Goal: Information Seeking & Learning: Learn about a topic

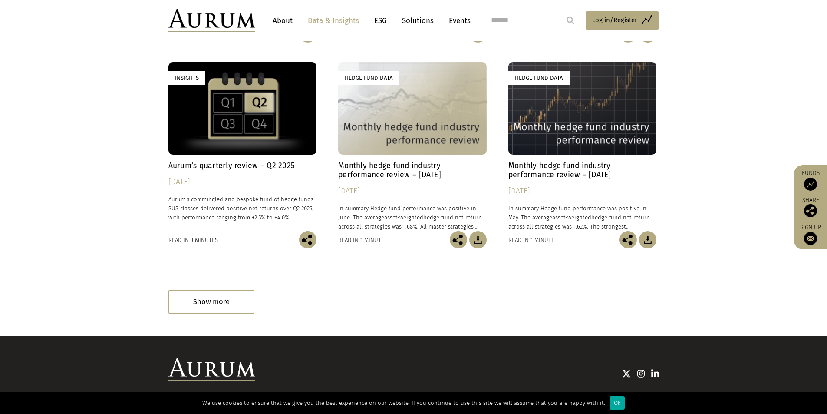
scroll to position [498, 0]
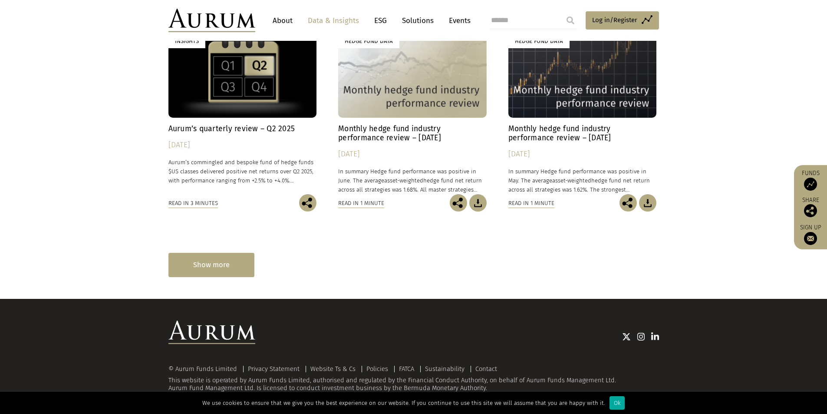
click at [238, 253] on div "Show more" at bounding box center [211, 265] width 86 height 24
click at [220, 231] on div "Insights Hedge fund strategy primer series In this educational series of hedge …" at bounding box center [413, 25] width 491 height 412
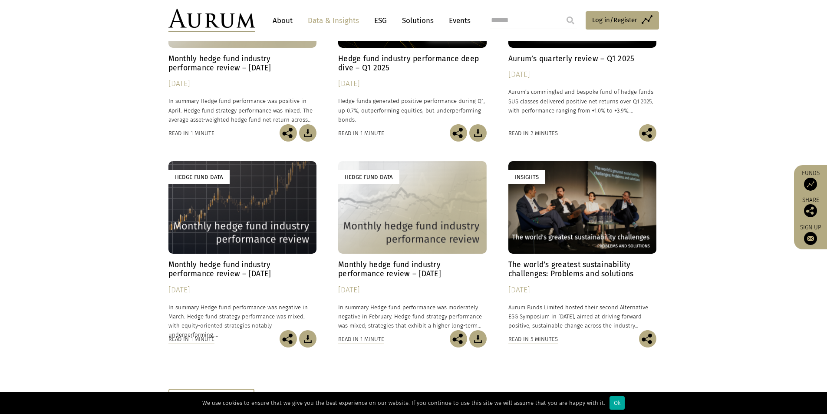
scroll to position [0, 0]
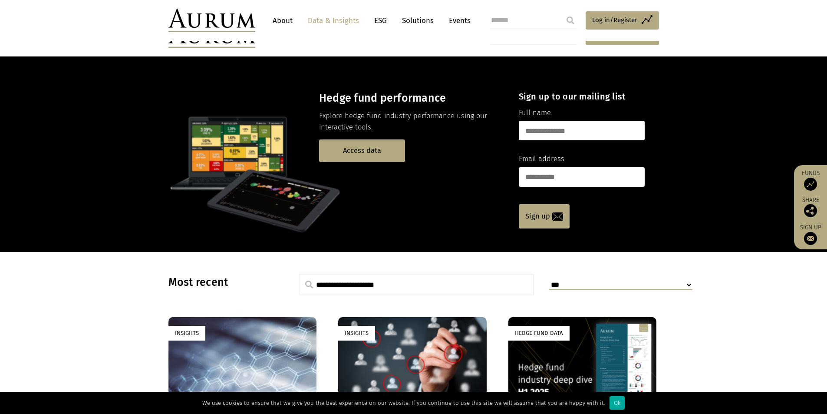
drag, startPoint x: 104, startPoint y: 256, endPoint x: 84, endPoint y: 110, distance: 147.7
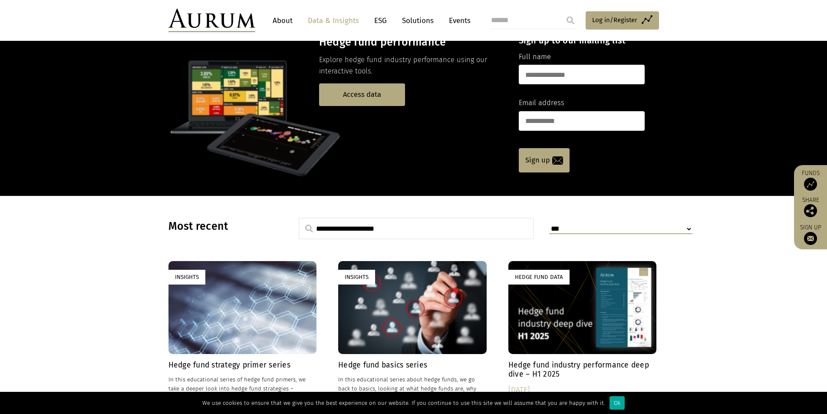
scroll to position [87, 0]
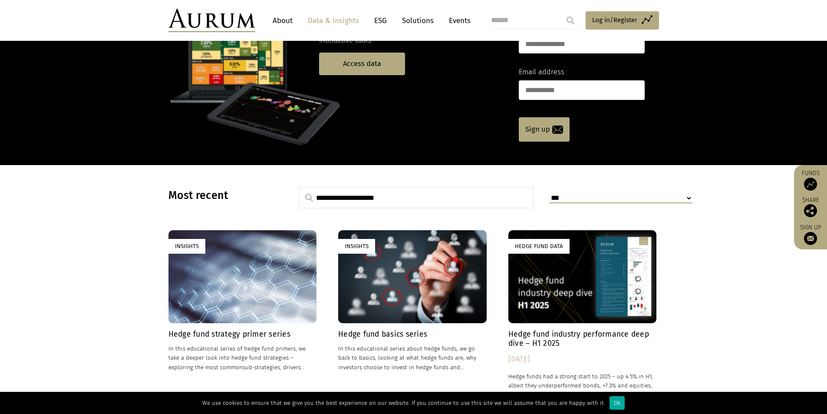
click at [555, 201] on select "**********" at bounding box center [620, 198] width 143 height 10
click at [580, 201] on select "**********" at bounding box center [620, 198] width 143 height 10
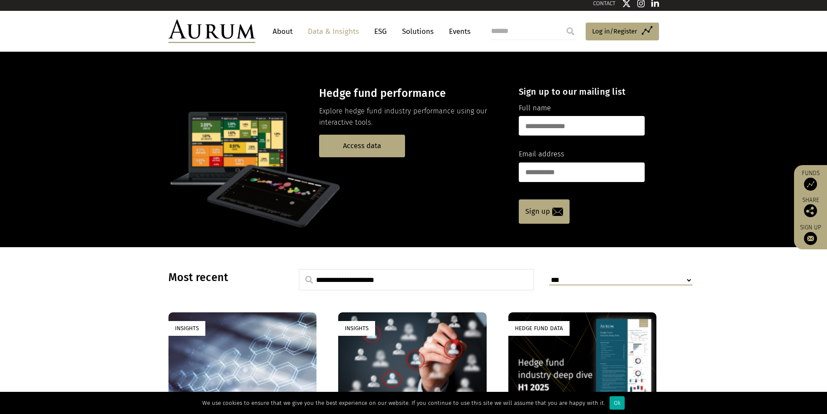
scroll to position [0, 0]
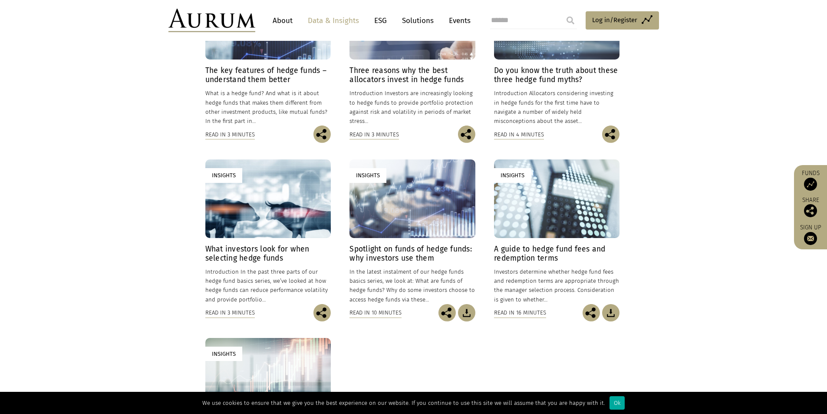
scroll to position [347, 0]
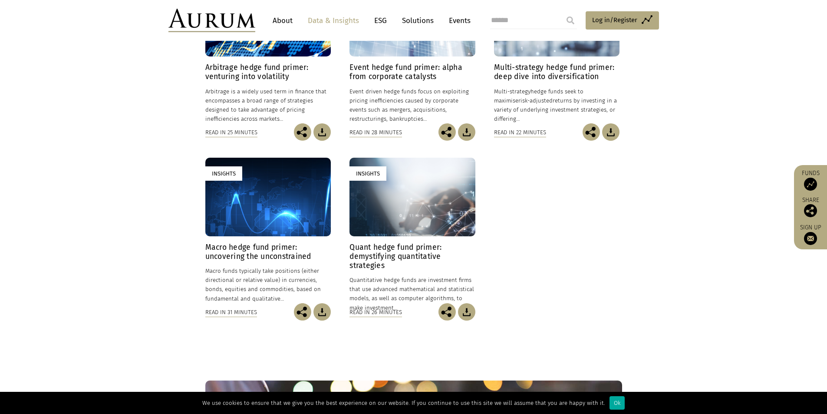
scroll to position [304, 0]
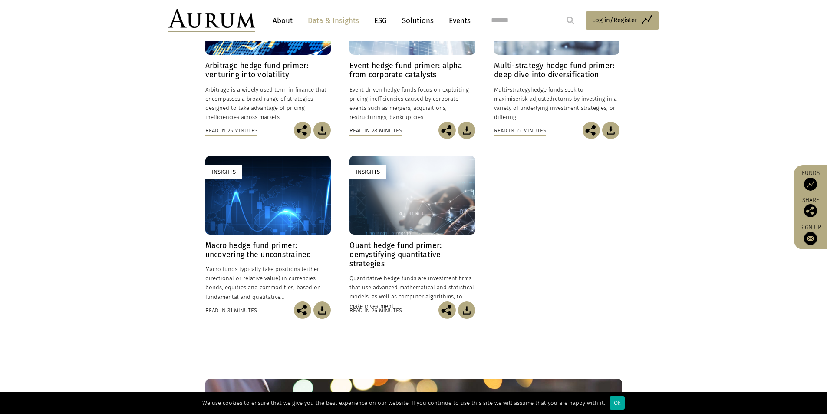
drag, startPoint x: 238, startPoint y: 214, endPoint x: 175, endPoint y: 353, distance: 152.3
click at [175, 353] on section "Insights Arbitrage hedge fund primer: venturing into volatility 24/01/2025 Arbi…" at bounding box center [413, 145] width 827 height 422
click at [208, 204] on div "Insights" at bounding box center [267, 195] width 125 height 79
